Goal: Information Seeking & Learning: Learn about a topic

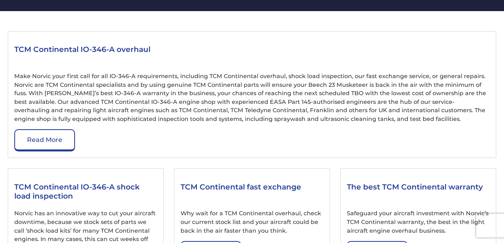
scroll to position [970, 0]
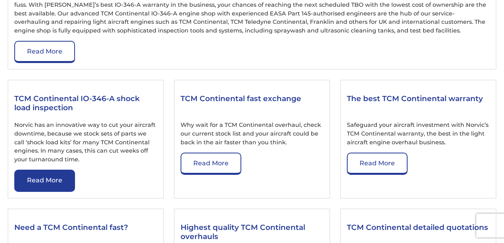
click at [40, 170] on link "Read More" at bounding box center [44, 181] width 61 height 22
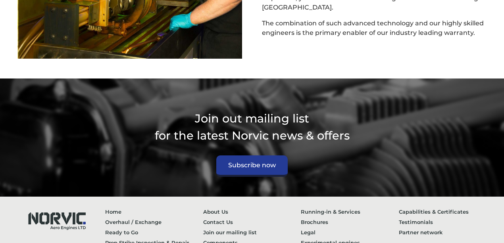
scroll to position [882, 0]
